Goal: Task Accomplishment & Management: Manage account settings

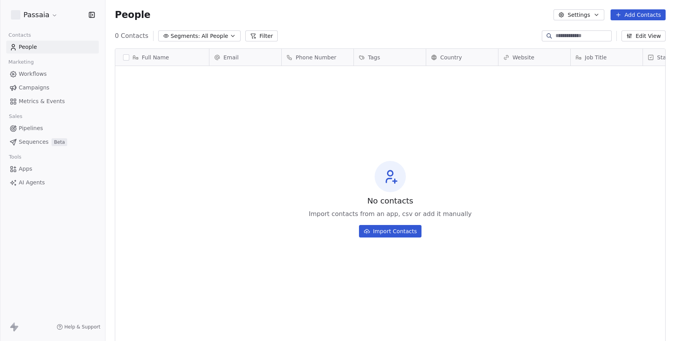
scroll to position [300, 570]
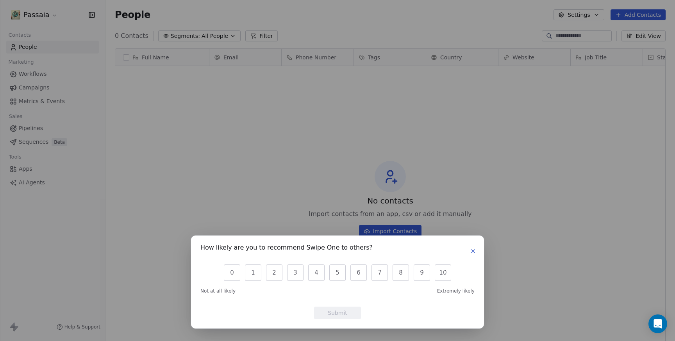
click at [474, 251] on icon "button" at bounding box center [473, 251] width 6 height 6
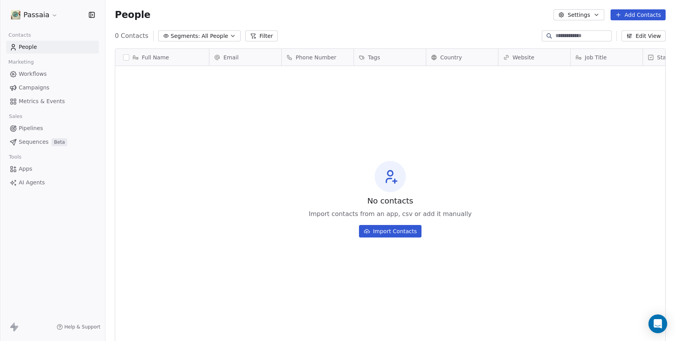
click at [32, 143] on span "Sequences" at bounding box center [34, 142] width 30 height 8
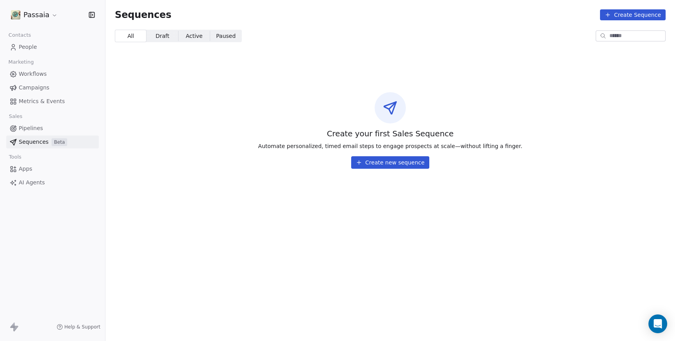
click at [34, 131] on span "Pipelines" at bounding box center [31, 128] width 24 height 8
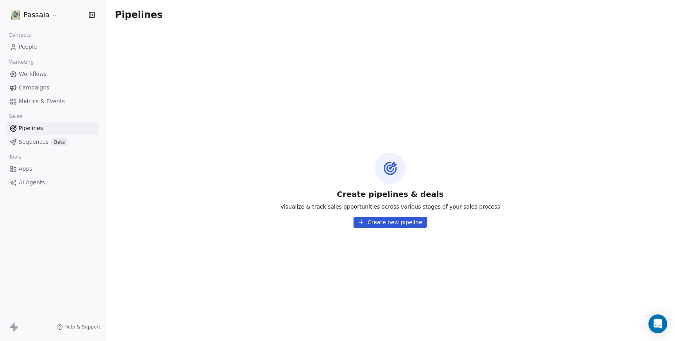
click at [46, 14] on html "Passaia Contacts People Marketing Workflows Campaigns Metrics & Events Sales Pi…" at bounding box center [337, 170] width 675 height 341
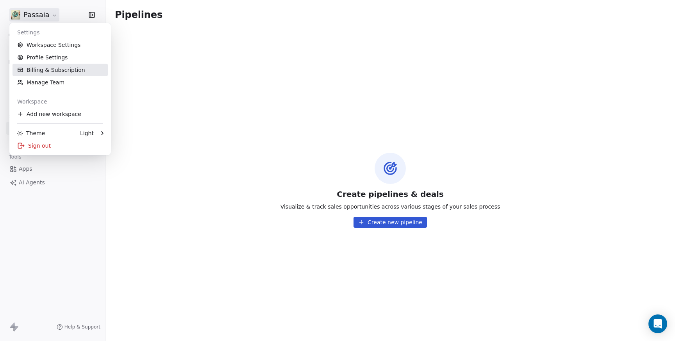
click at [60, 68] on link "Billing & Subscription" at bounding box center [60, 70] width 95 height 13
